Goal: Information Seeking & Learning: Check status

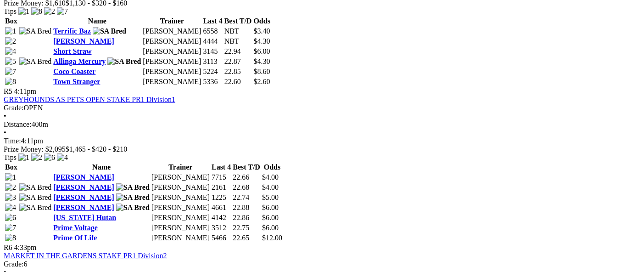
scroll to position [873, 0]
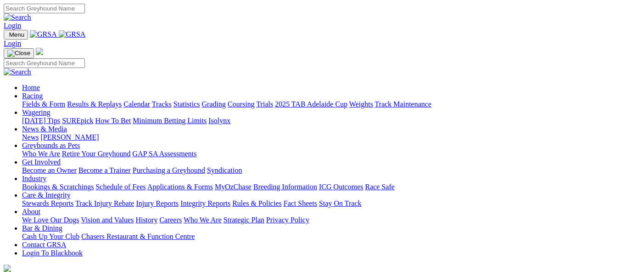
scroll to position [735, 0]
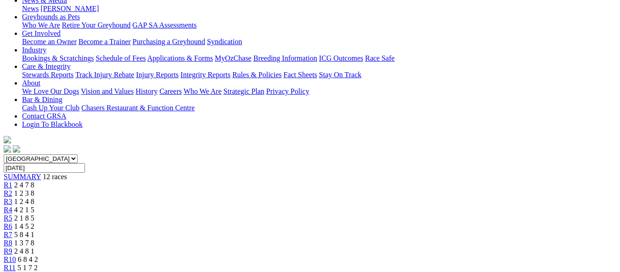
scroll to position [138, 0]
